Goal: Task Accomplishment & Management: Use online tool/utility

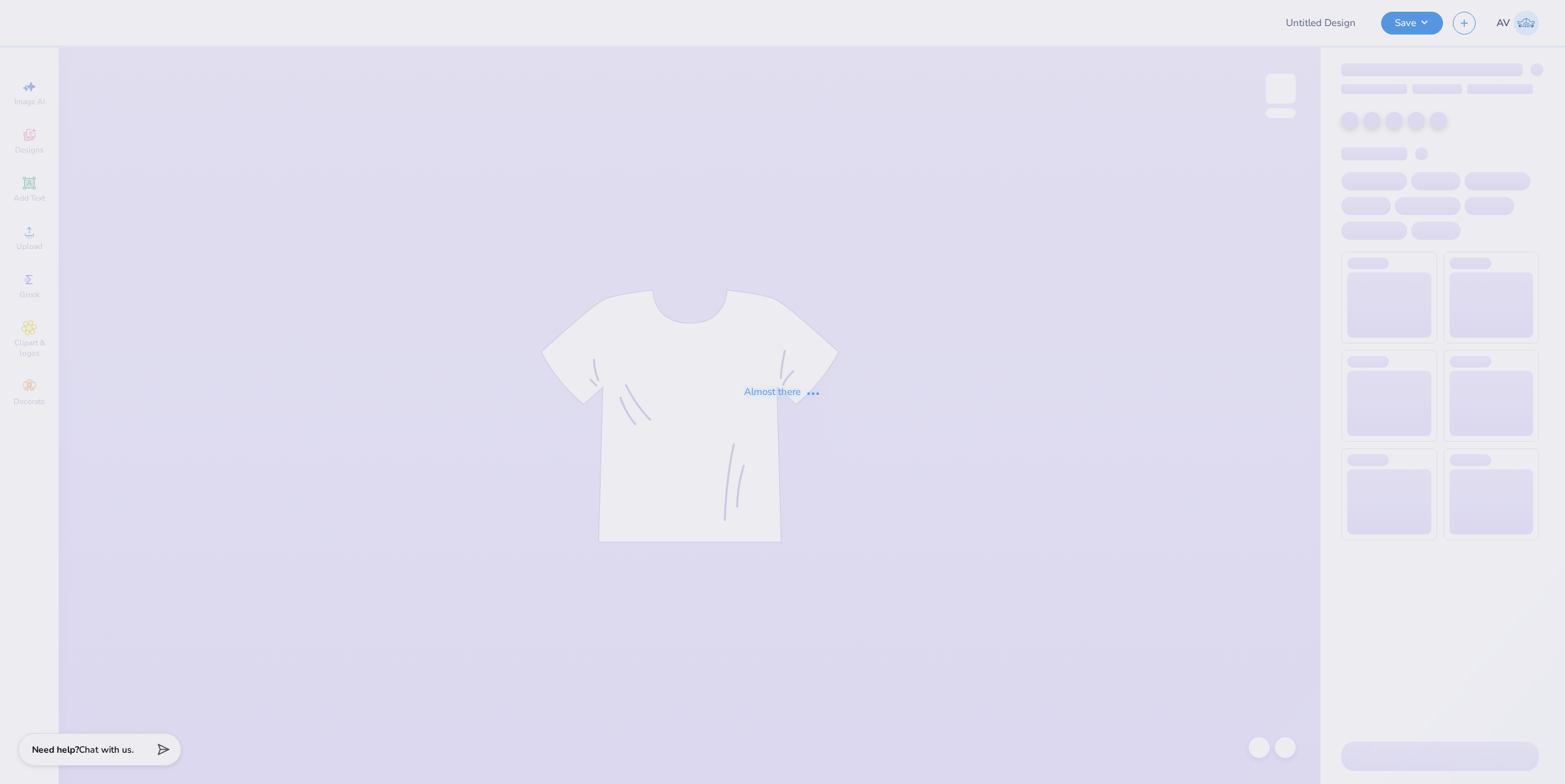
type input "SK ISU HOCO"
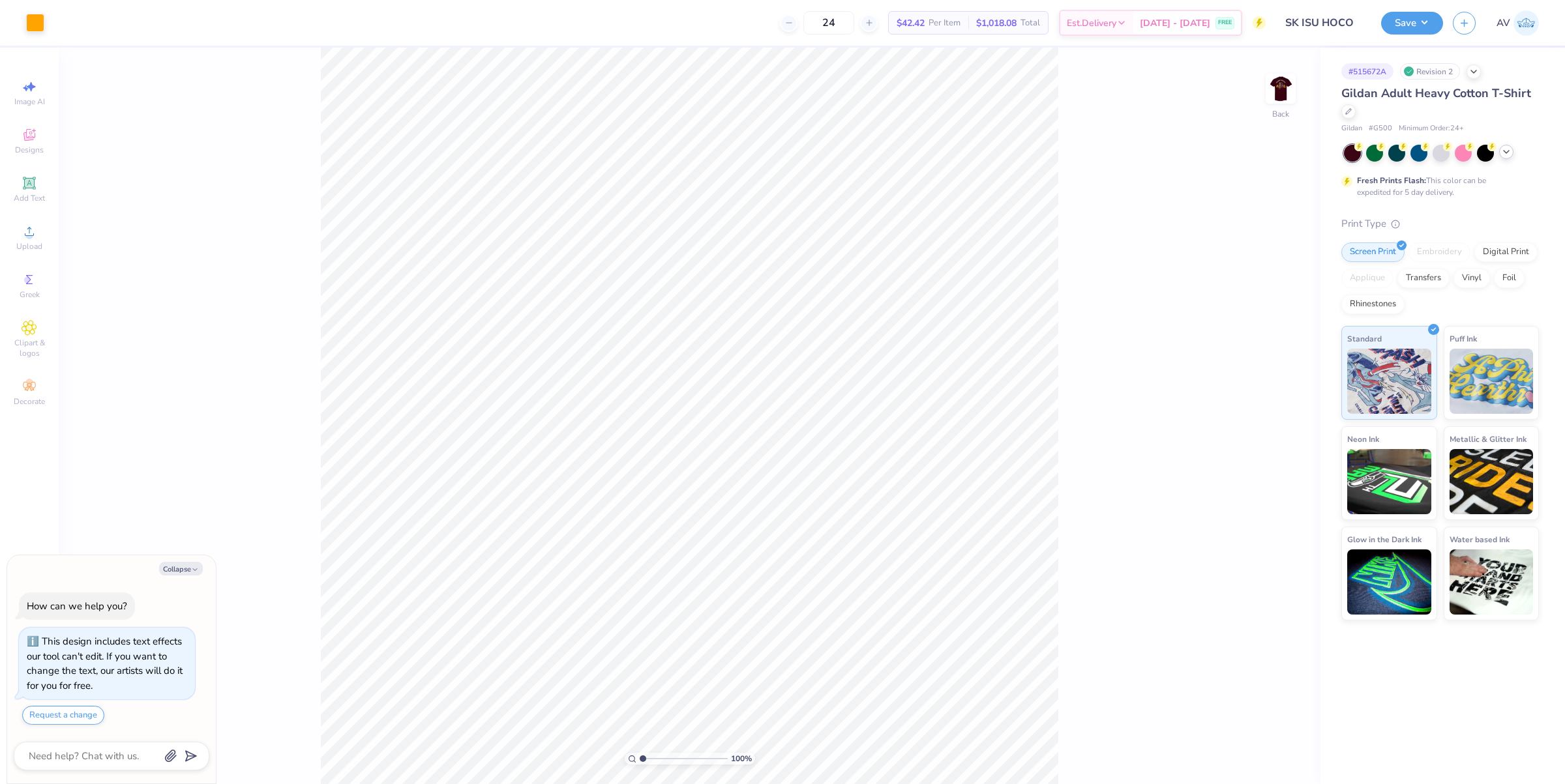
click at [1504, 151] on icon at bounding box center [1506, 152] width 11 height 11
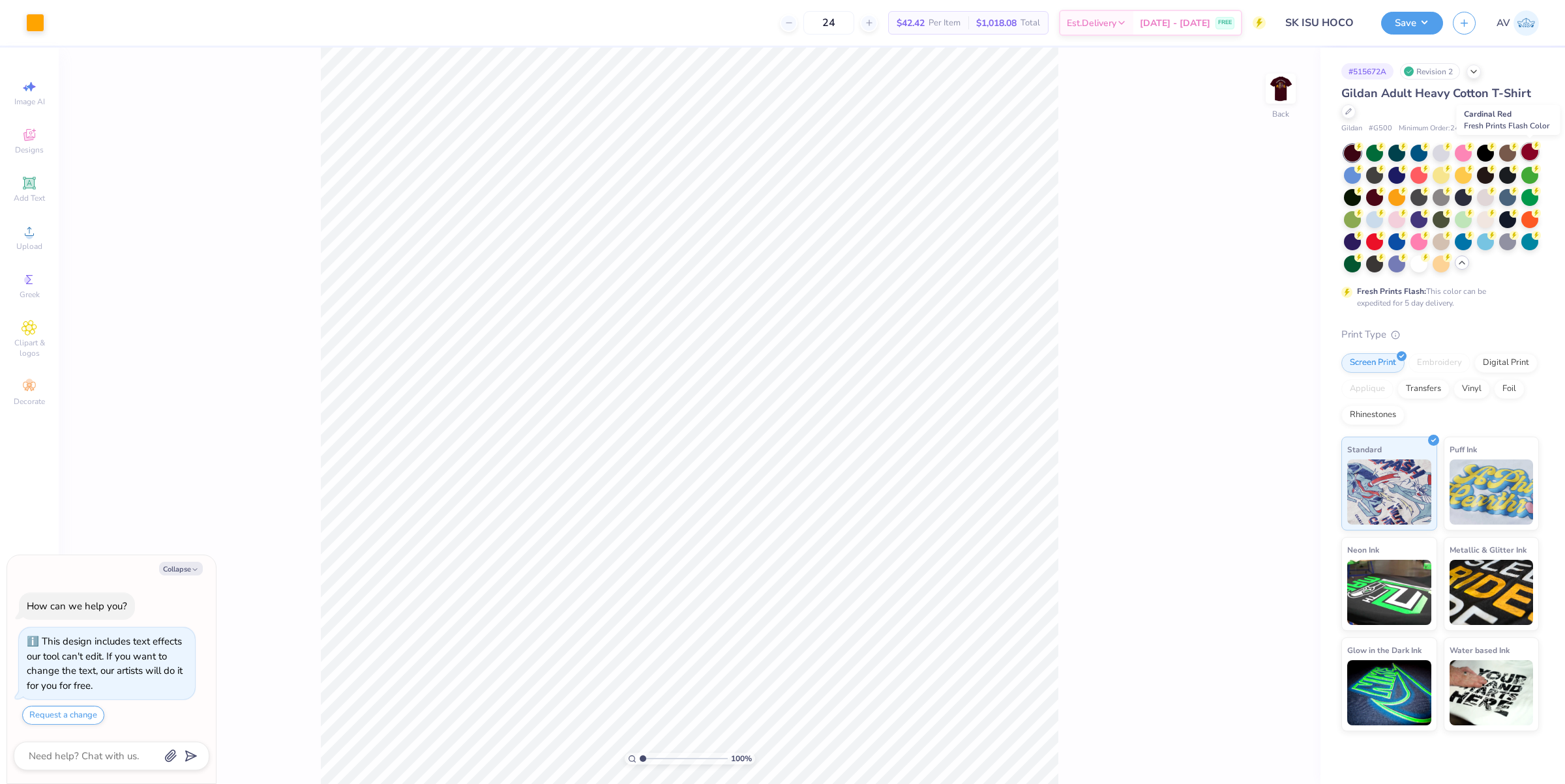
click at [1530, 151] on div at bounding box center [1530, 152] width 17 height 17
type textarea "x"
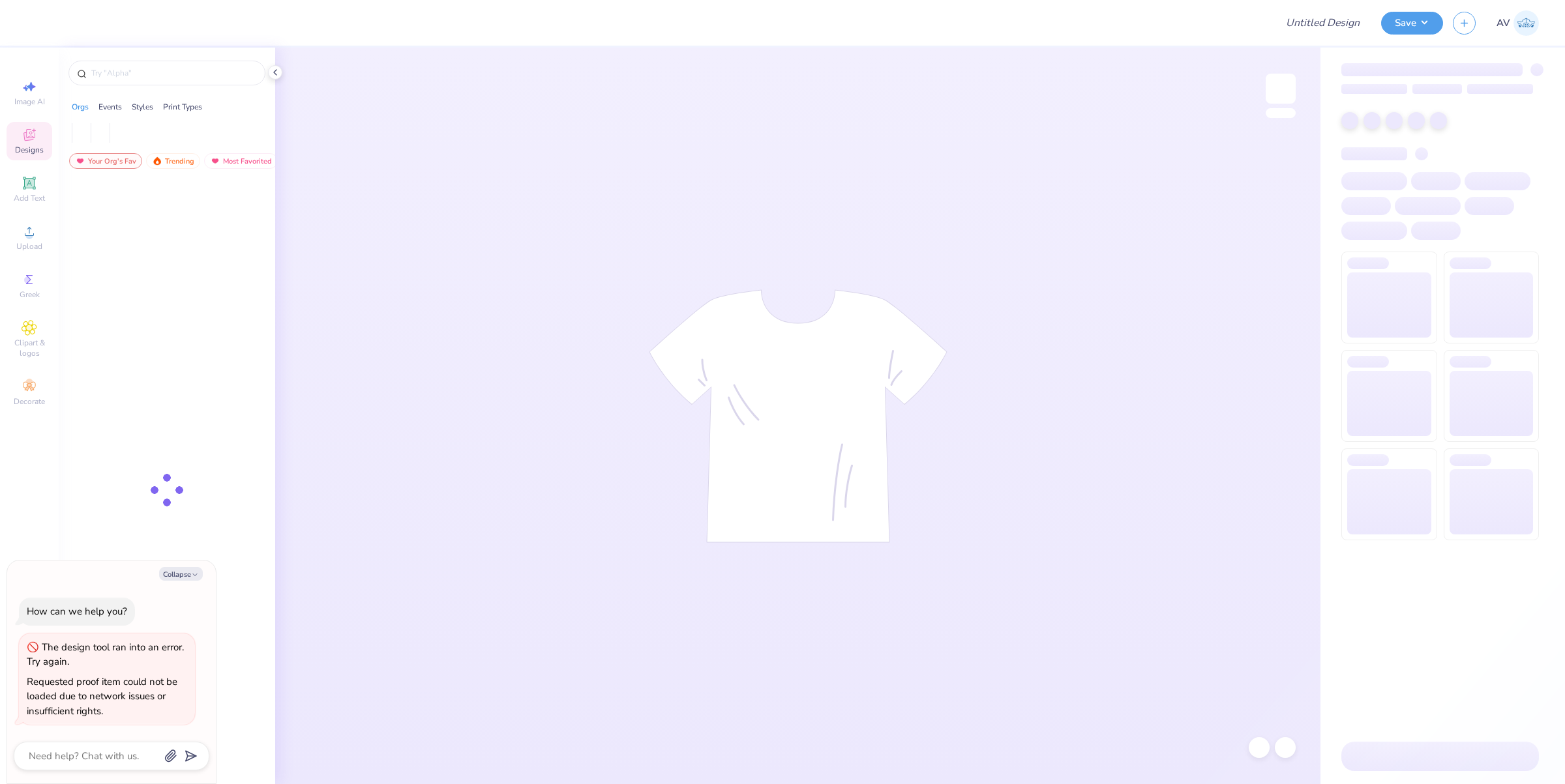
type textarea "x"
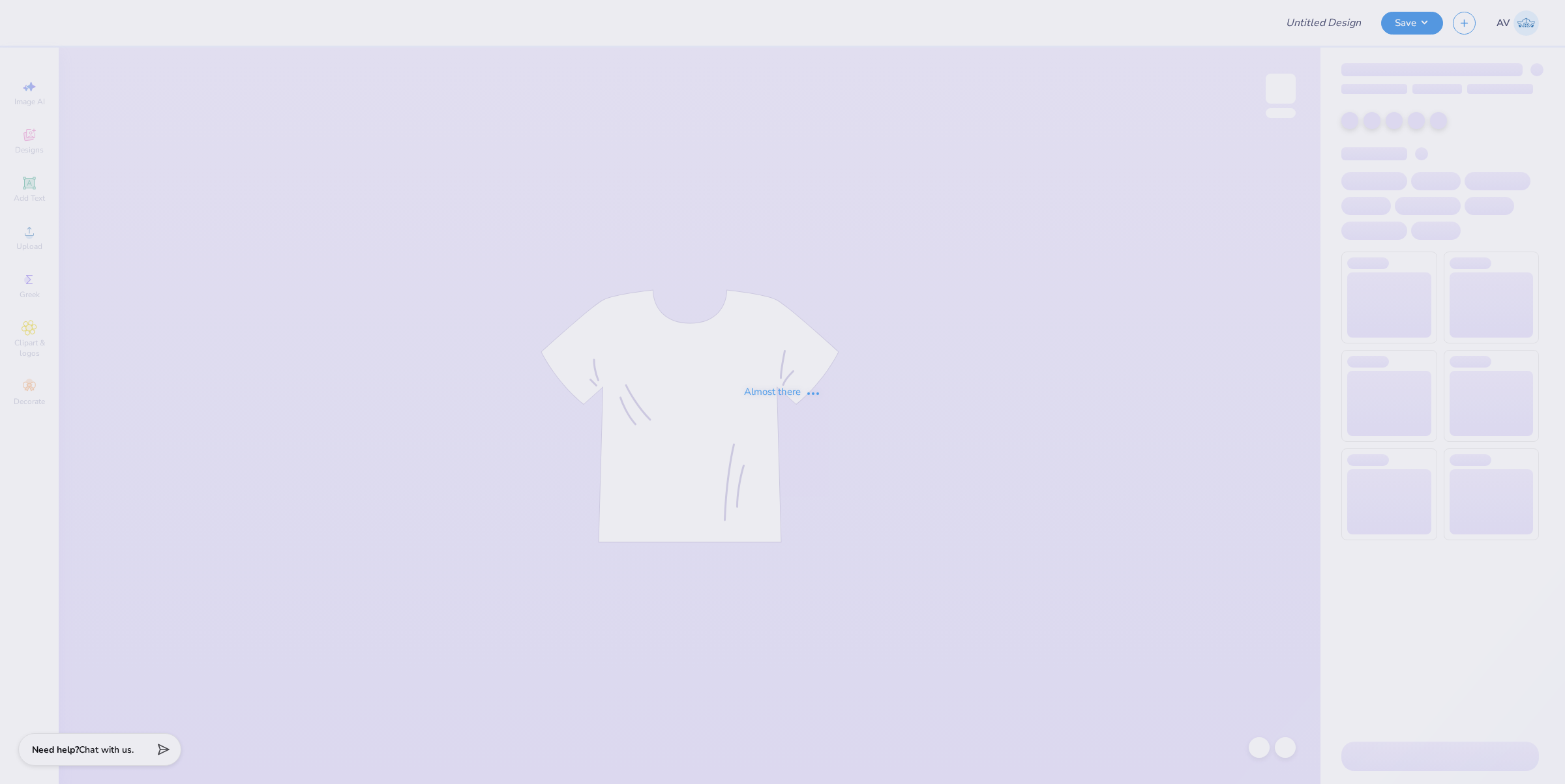
type input "Dot Days full version"
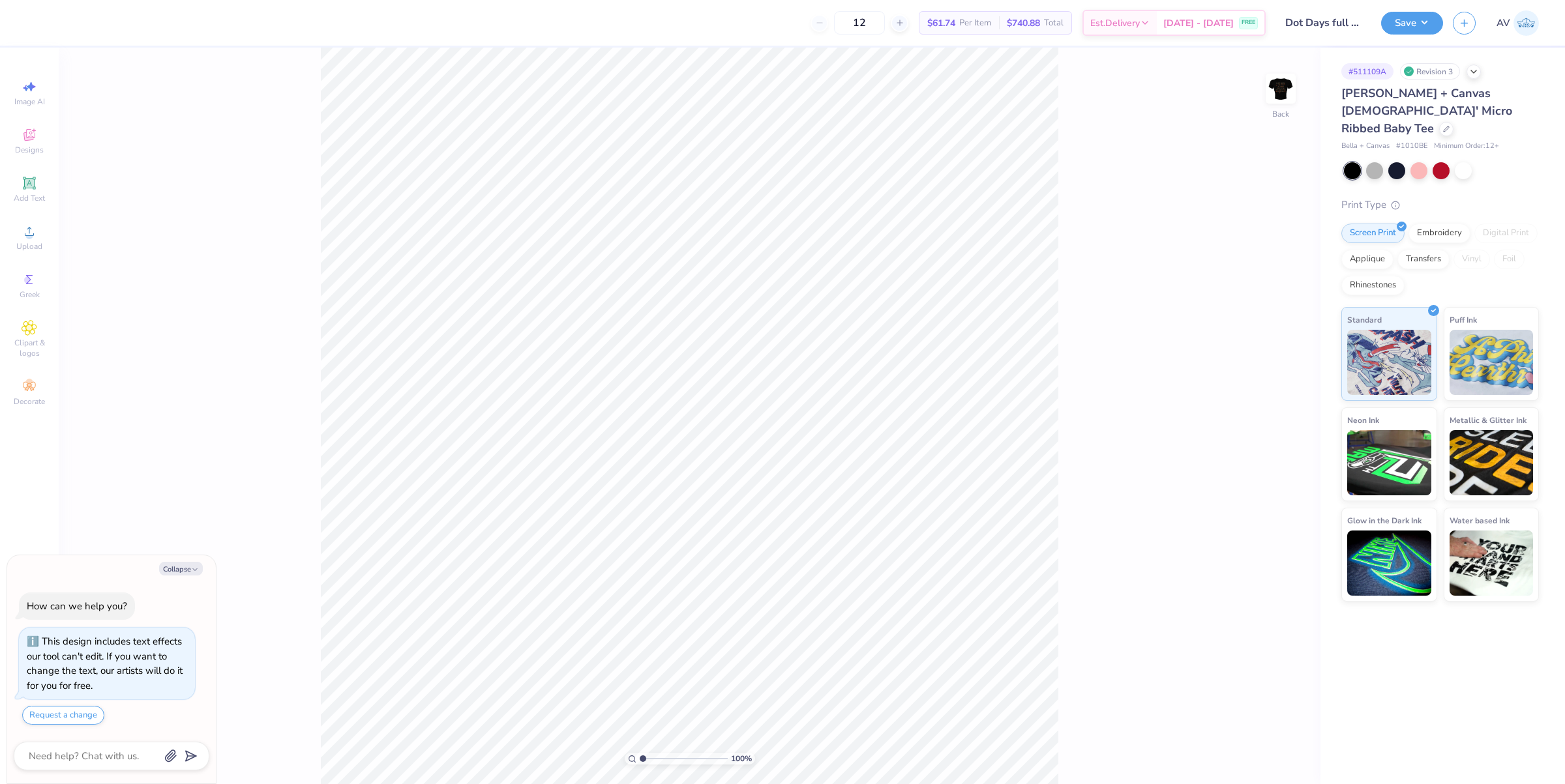
type textarea "x"
